Goal: Check status: Check status

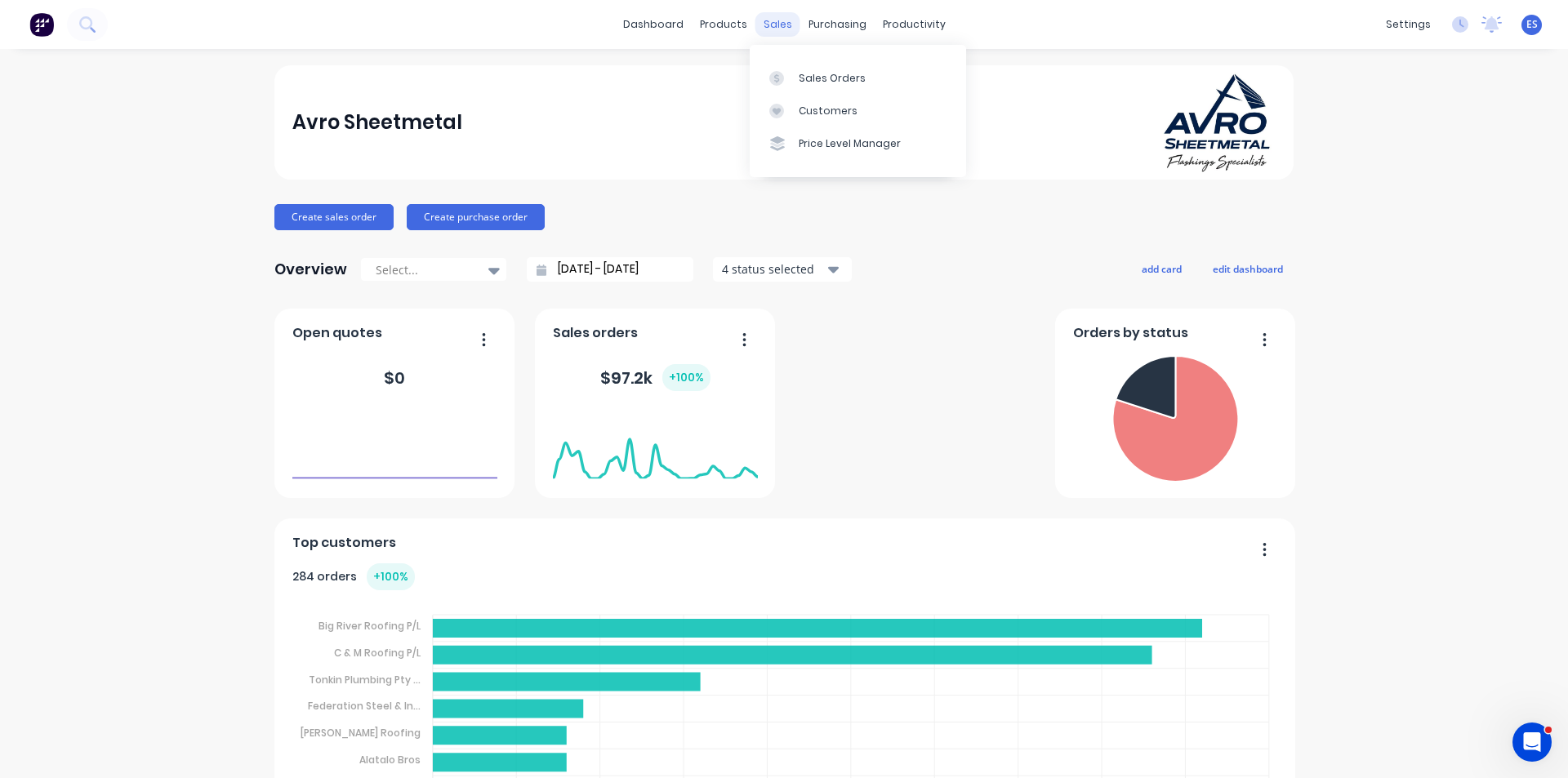
click at [777, 27] on div "sales" at bounding box center [777, 24] width 45 height 25
click at [805, 74] on div "Sales Orders" at bounding box center [832, 79] width 67 height 15
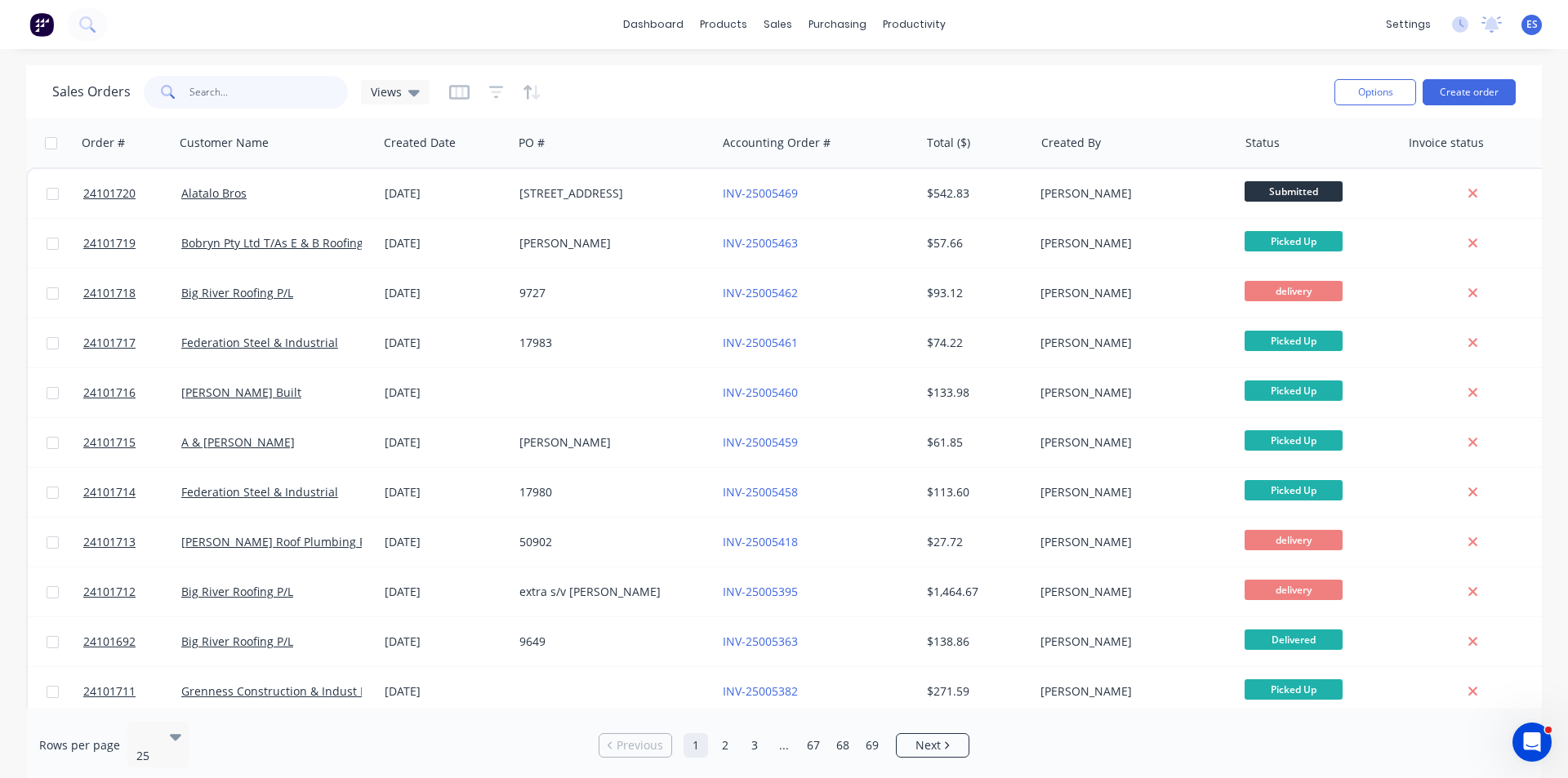
click at [209, 103] on input "text" at bounding box center [269, 92] width 159 height 33
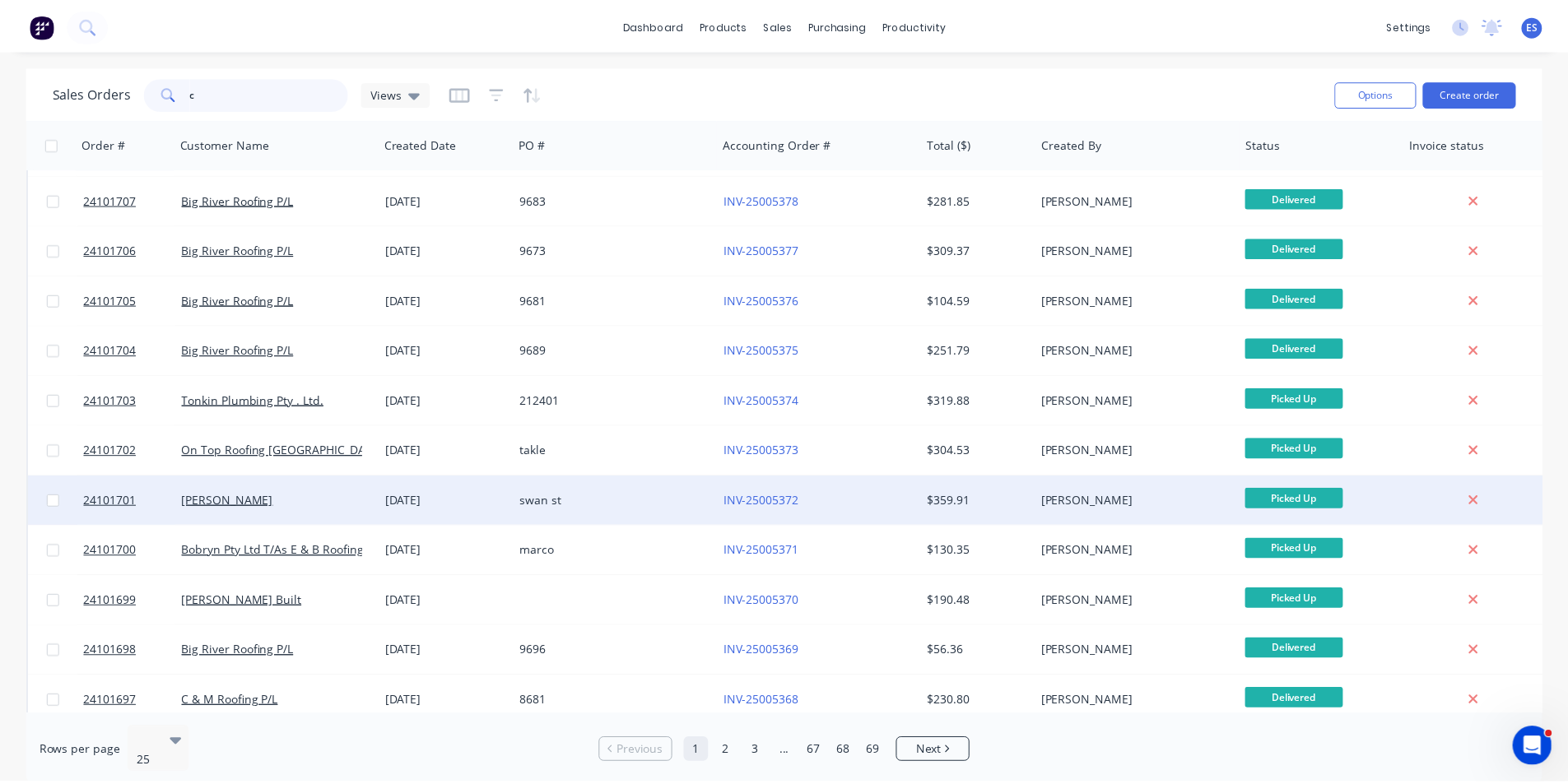
scroll to position [718, 0]
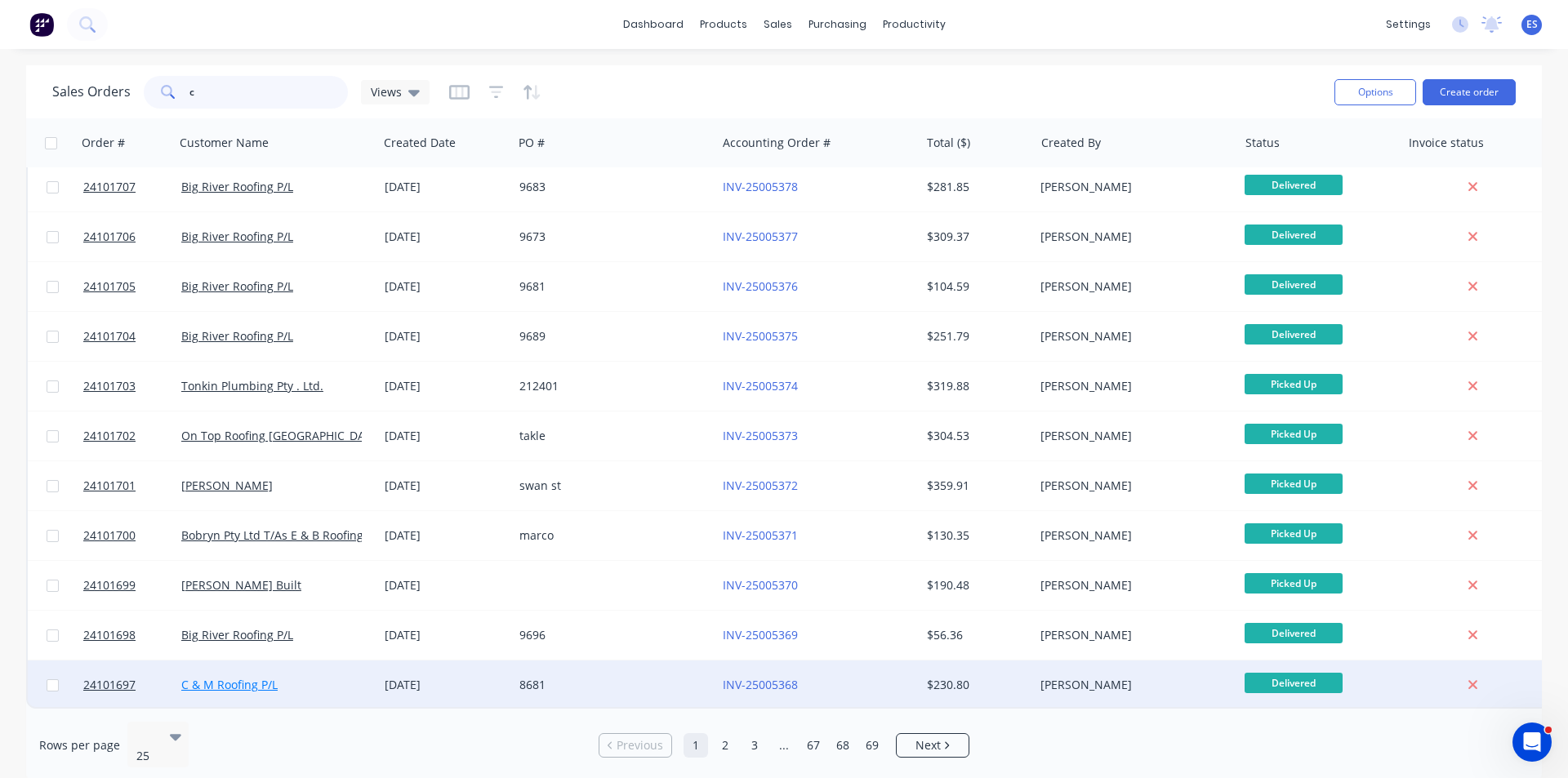
type input "c"
click at [240, 677] on link "C & M Roofing P/L" at bounding box center [229, 685] width 96 height 16
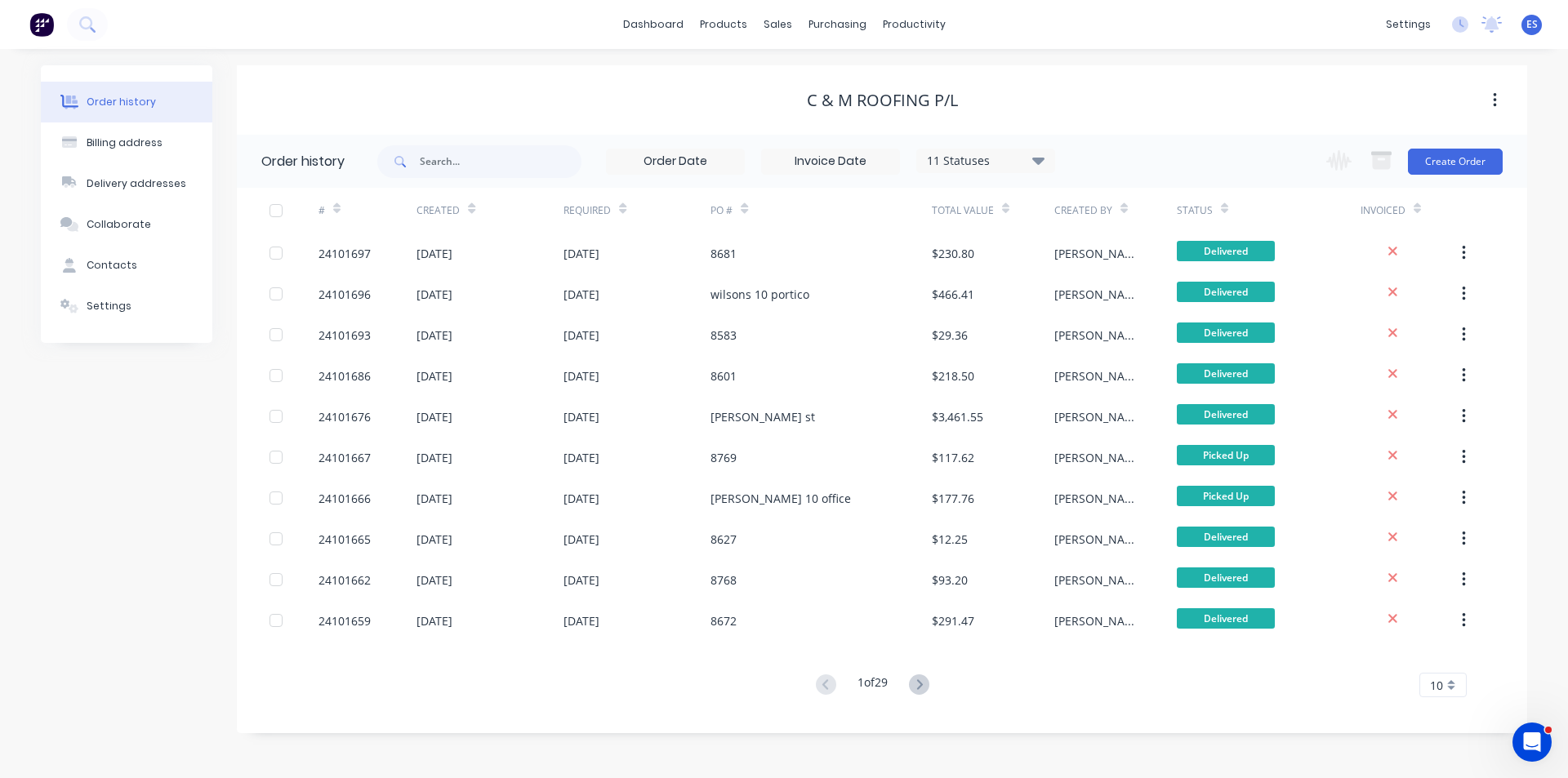
click at [1449, 686] on div "10" at bounding box center [1444, 685] width 48 height 25
click at [1452, 659] on div "35" at bounding box center [1444, 657] width 46 height 28
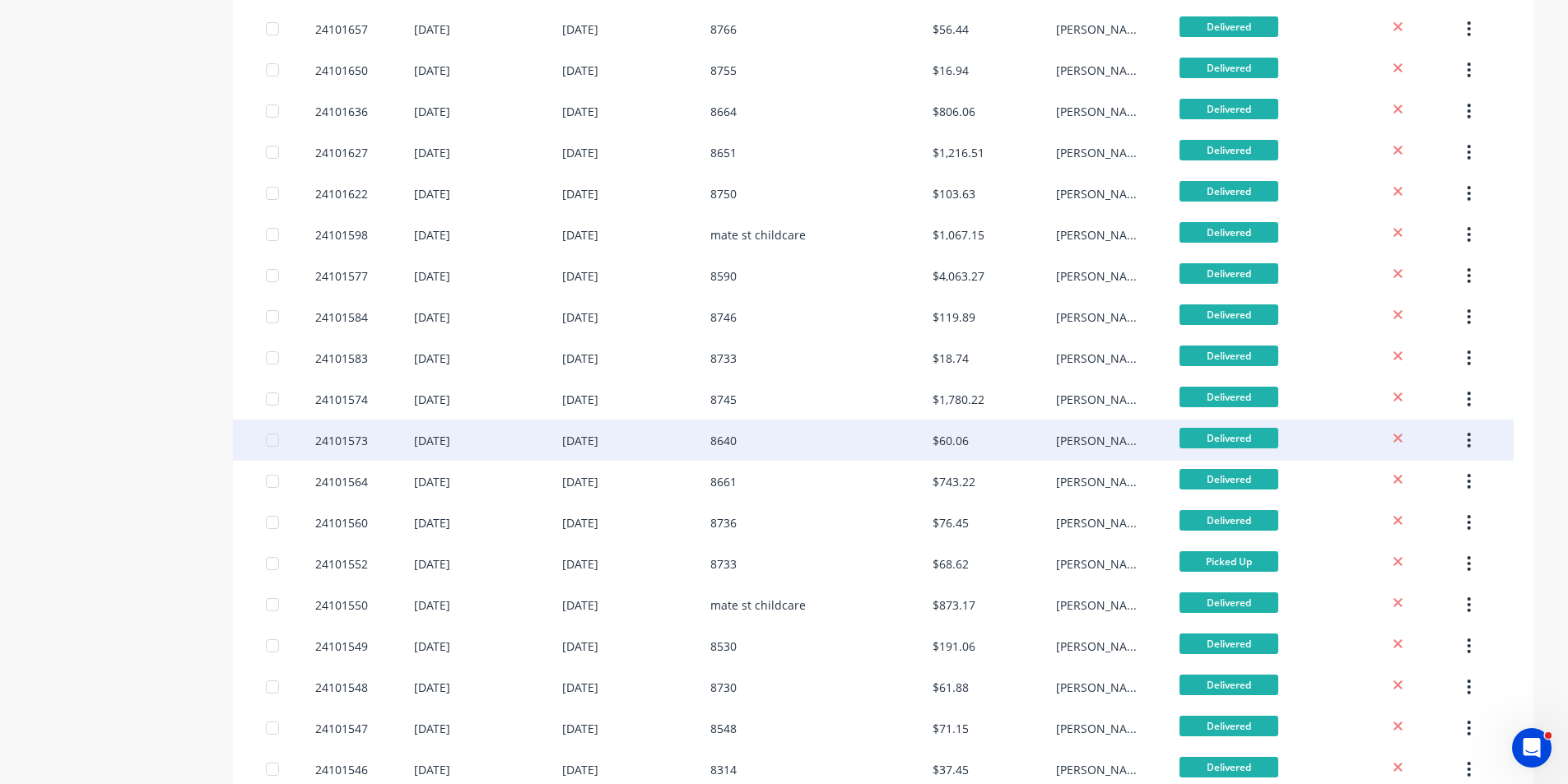
scroll to position [589, 0]
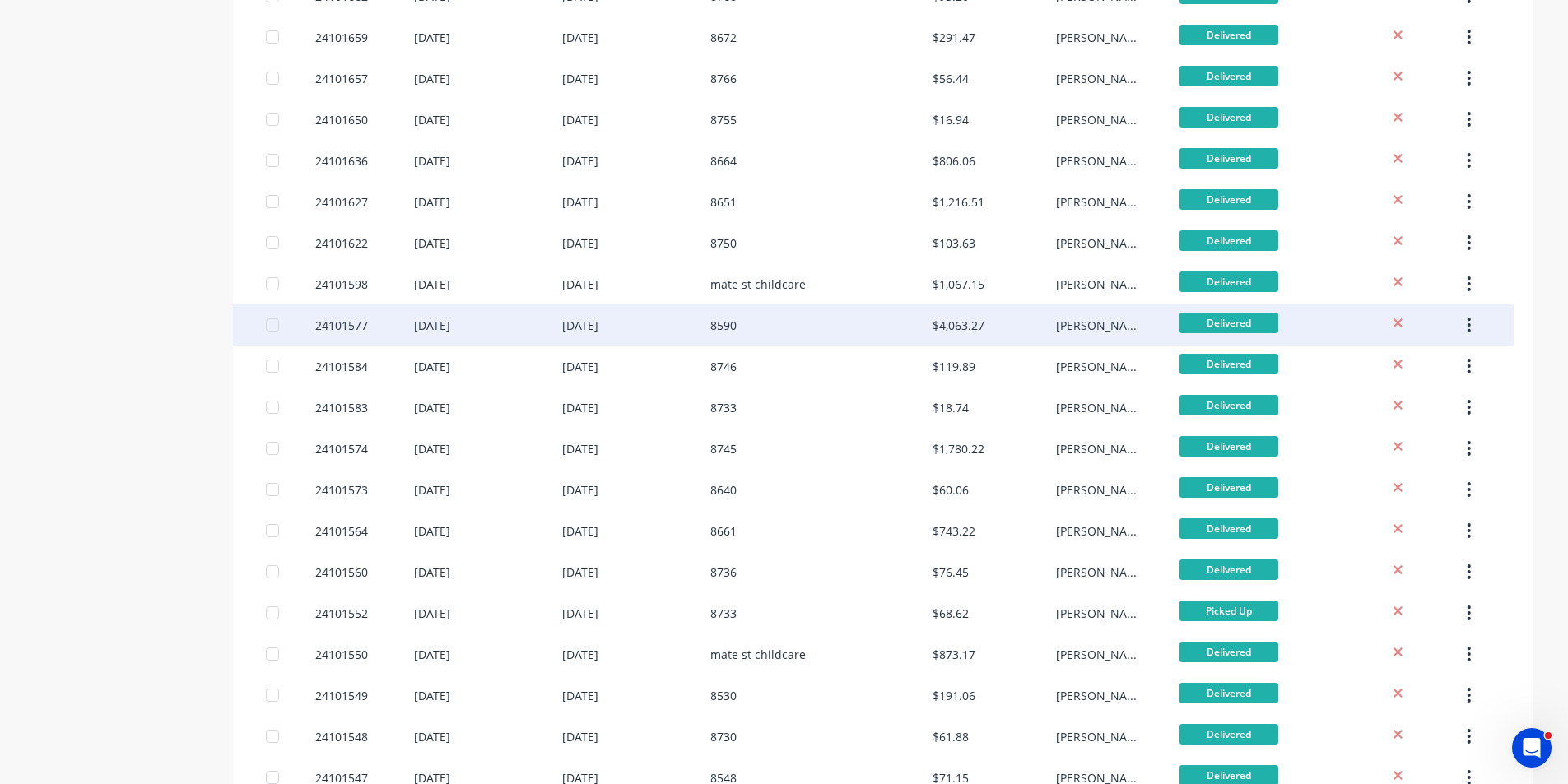
click at [755, 323] on div "8590" at bounding box center [821, 325] width 222 height 41
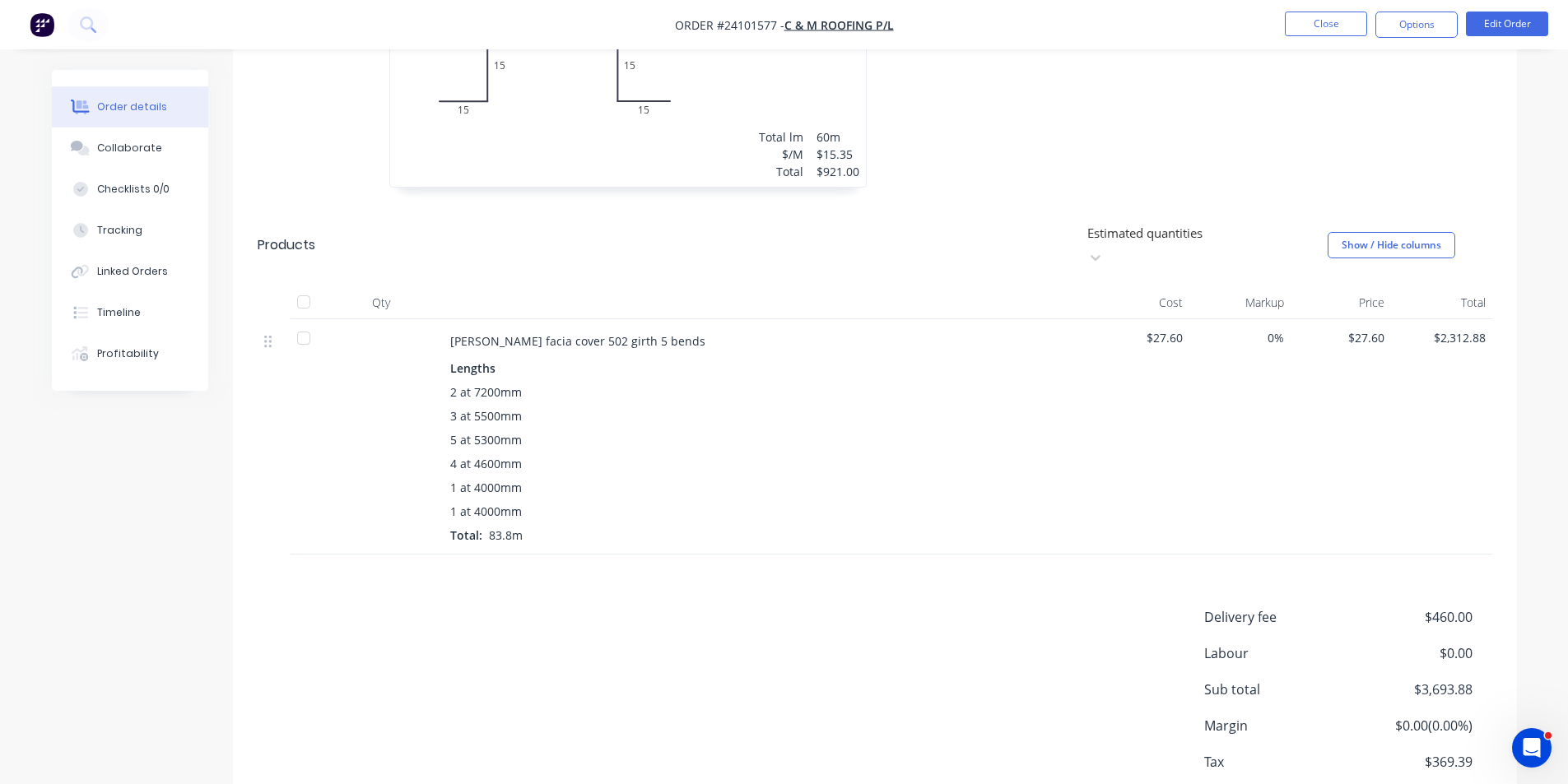
scroll to position [660, 0]
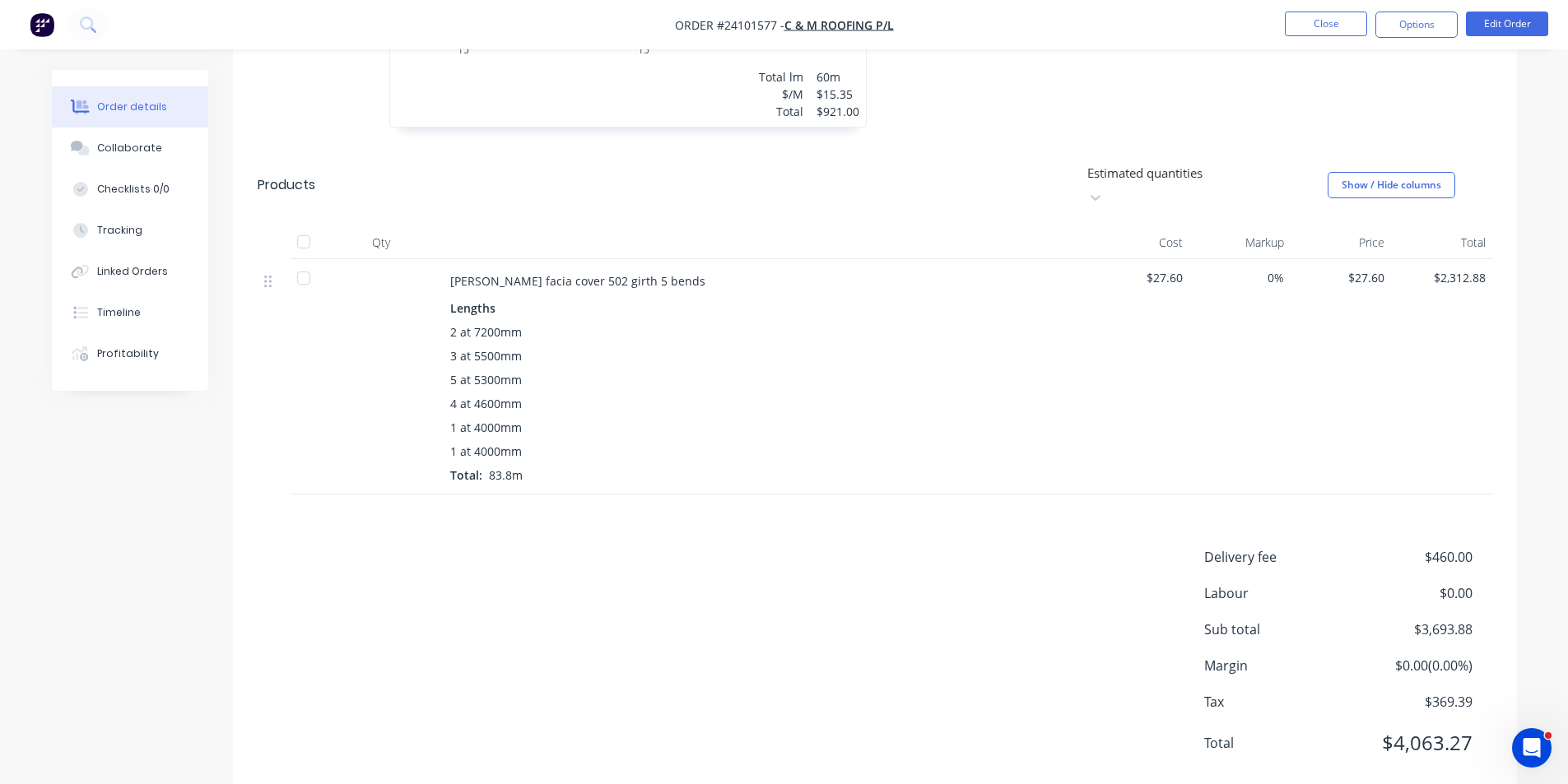
click at [49, 25] on img "button" at bounding box center [41, 24] width 25 height 25
